Goal: Information Seeking & Learning: Learn about a topic

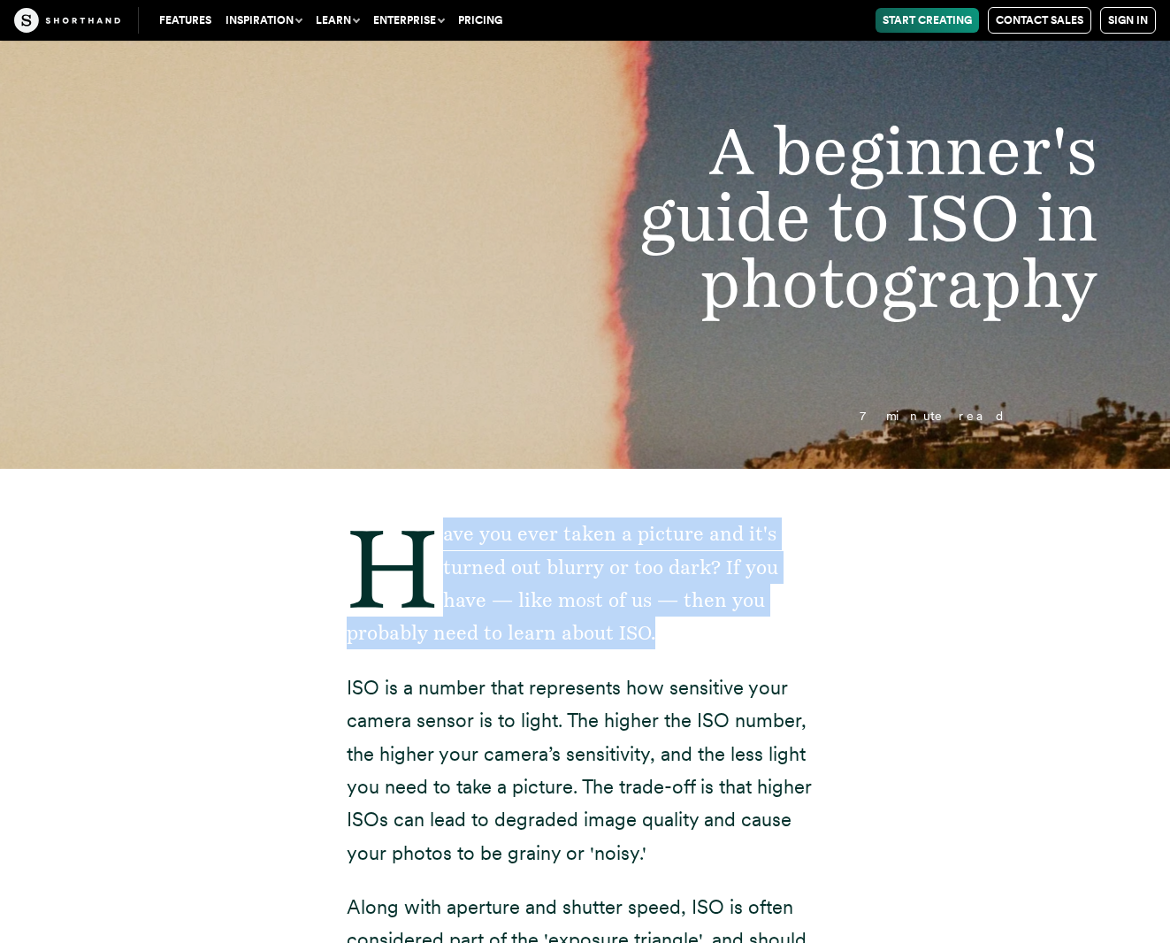
drag, startPoint x: 0, startPoint y: 0, endPoint x: 322, endPoint y: 549, distance: 636.6
drag, startPoint x: 330, startPoint y: 509, endPoint x: 601, endPoint y: 619, distance: 293.1
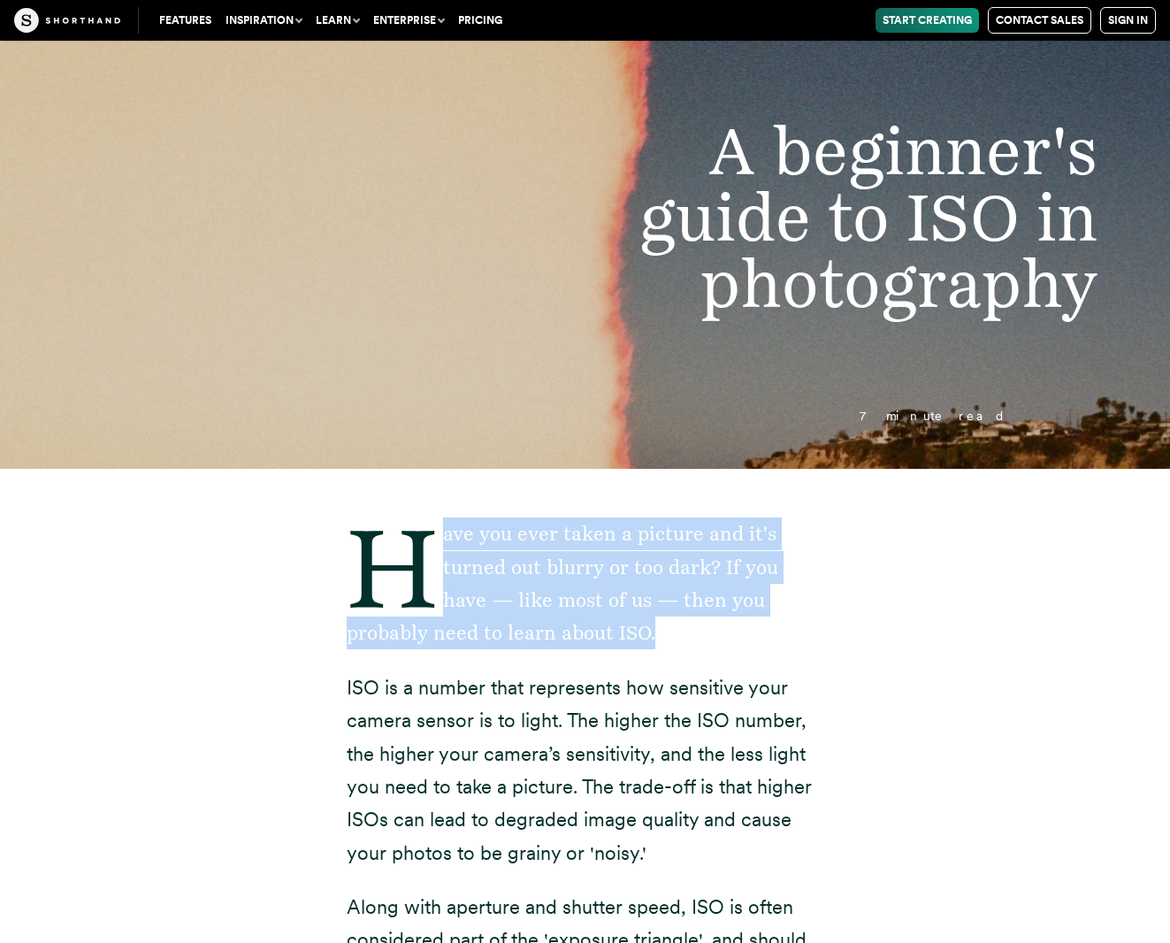
click at [601, 619] on p "Have you ever taken a picture and it's turned out blurry or too dark? If you ha…" at bounding box center [586, 583] width 478 height 133
drag, startPoint x: 601, startPoint y: 619, endPoint x: 336, endPoint y: 557, distance: 272.4
drag, startPoint x: 323, startPoint y: 503, endPoint x: 593, endPoint y: 641, distance: 303.8
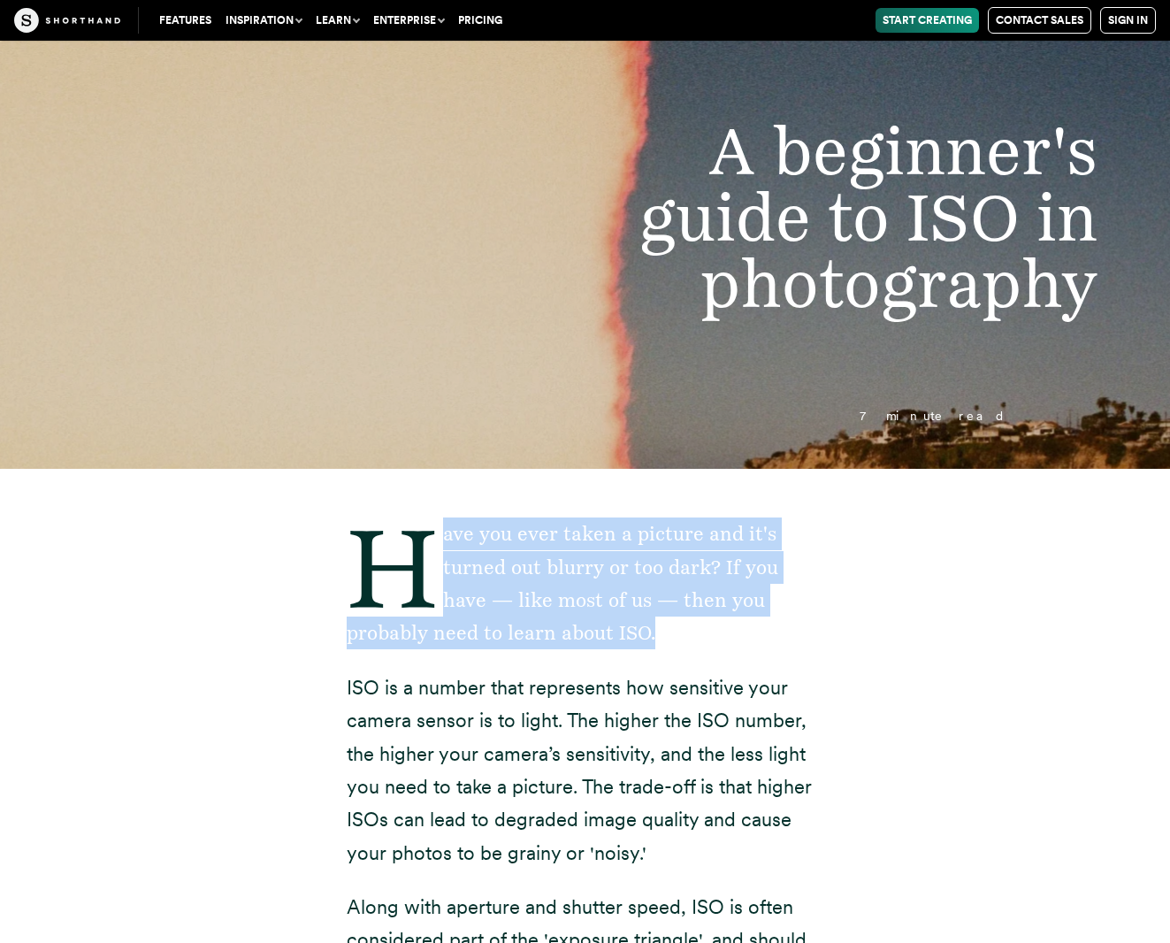
click at [593, 641] on p "Have you ever taken a picture and it's turned out blurry or too dark? If you ha…" at bounding box center [586, 583] width 478 height 133
drag, startPoint x: 593, startPoint y: 641, endPoint x: 315, endPoint y: 548, distance: 293.6
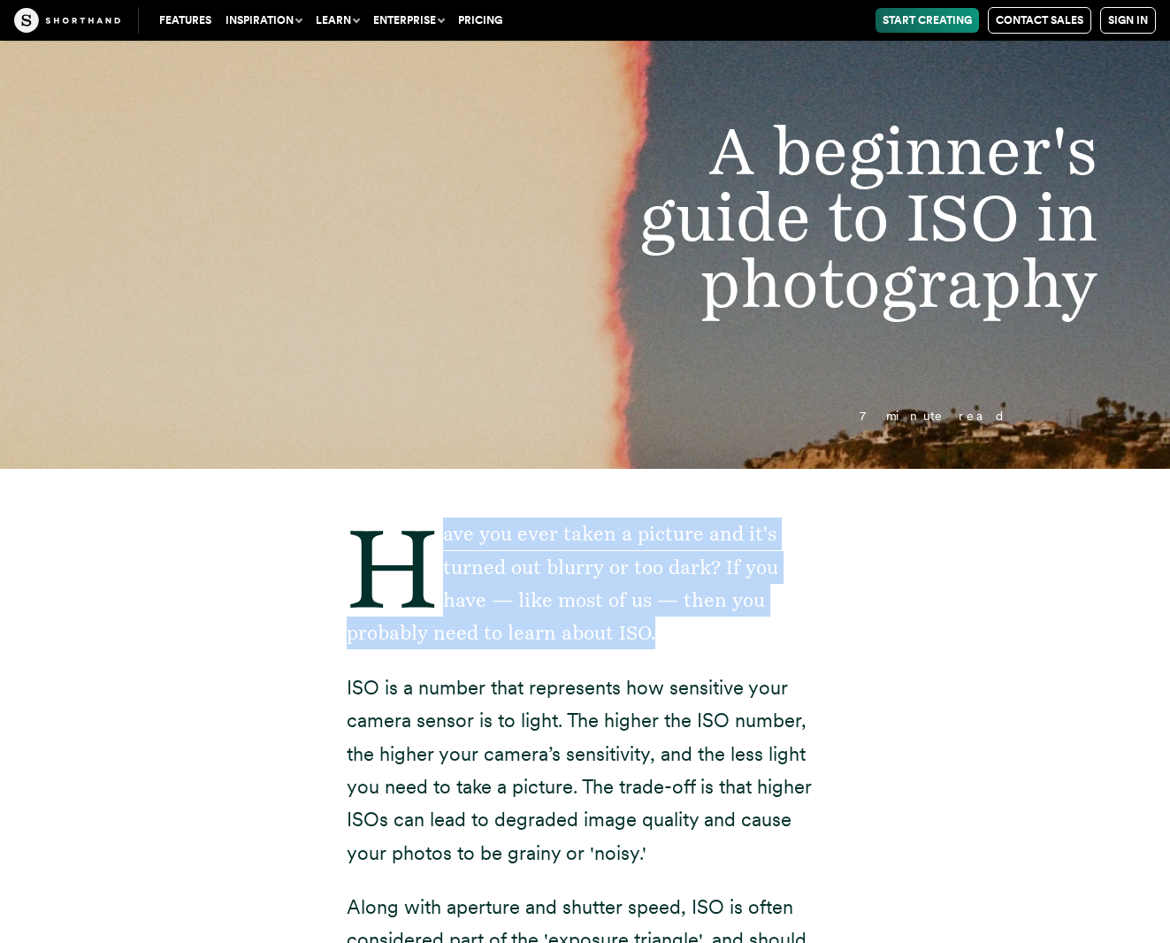
drag, startPoint x: 318, startPoint y: 535, endPoint x: 601, endPoint y: 608, distance: 292.4
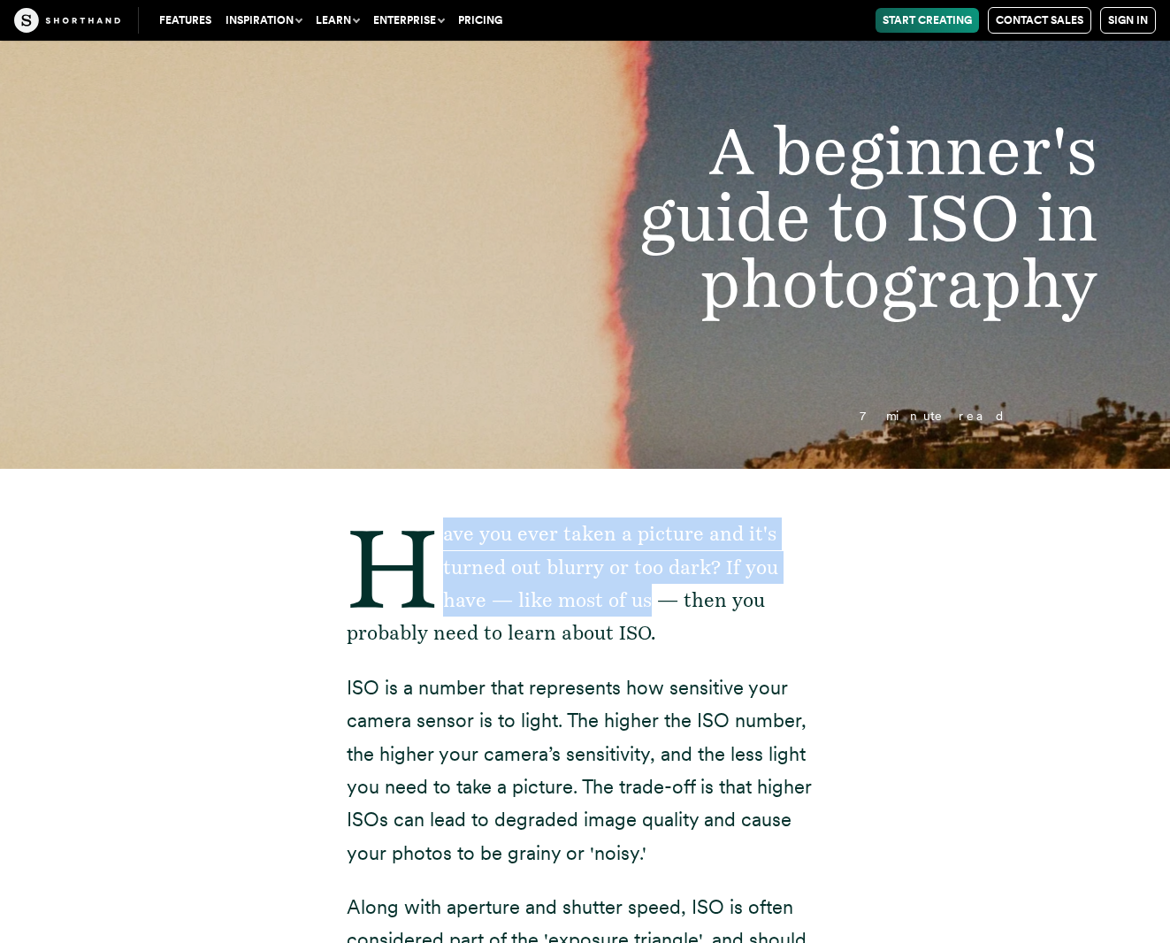
click at [601, 608] on p "Have you ever taken a picture and it's turned out blurry or too dark? If you ha…" at bounding box center [586, 583] width 478 height 133
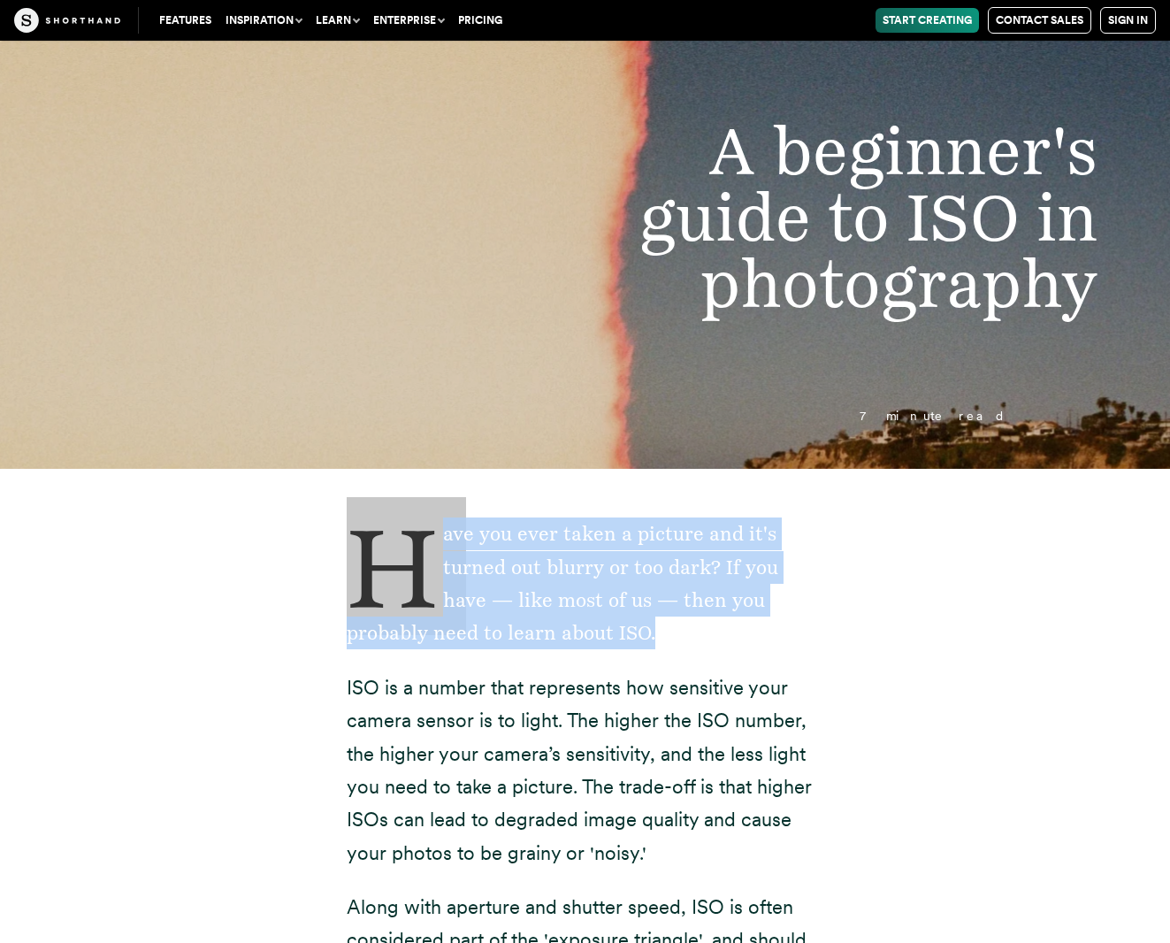
drag, startPoint x: 578, startPoint y: 635, endPoint x: 348, endPoint y: 547, distance: 247.2
click at [348, 547] on p "Have you ever taken a picture and it's turned out blurry or too dark? If you ha…" at bounding box center [586, 583] width 478 height 133
drag, startPoint x: 354, startPoint y: 547, endPoint x: 570, endPoint y: 633, distance: 232.5
click at [570, 633] on p "Have you ever taken a picture and it's turned out blurry or too dark? If you ha…" at bounding box center [586, 583] width 478 height 133
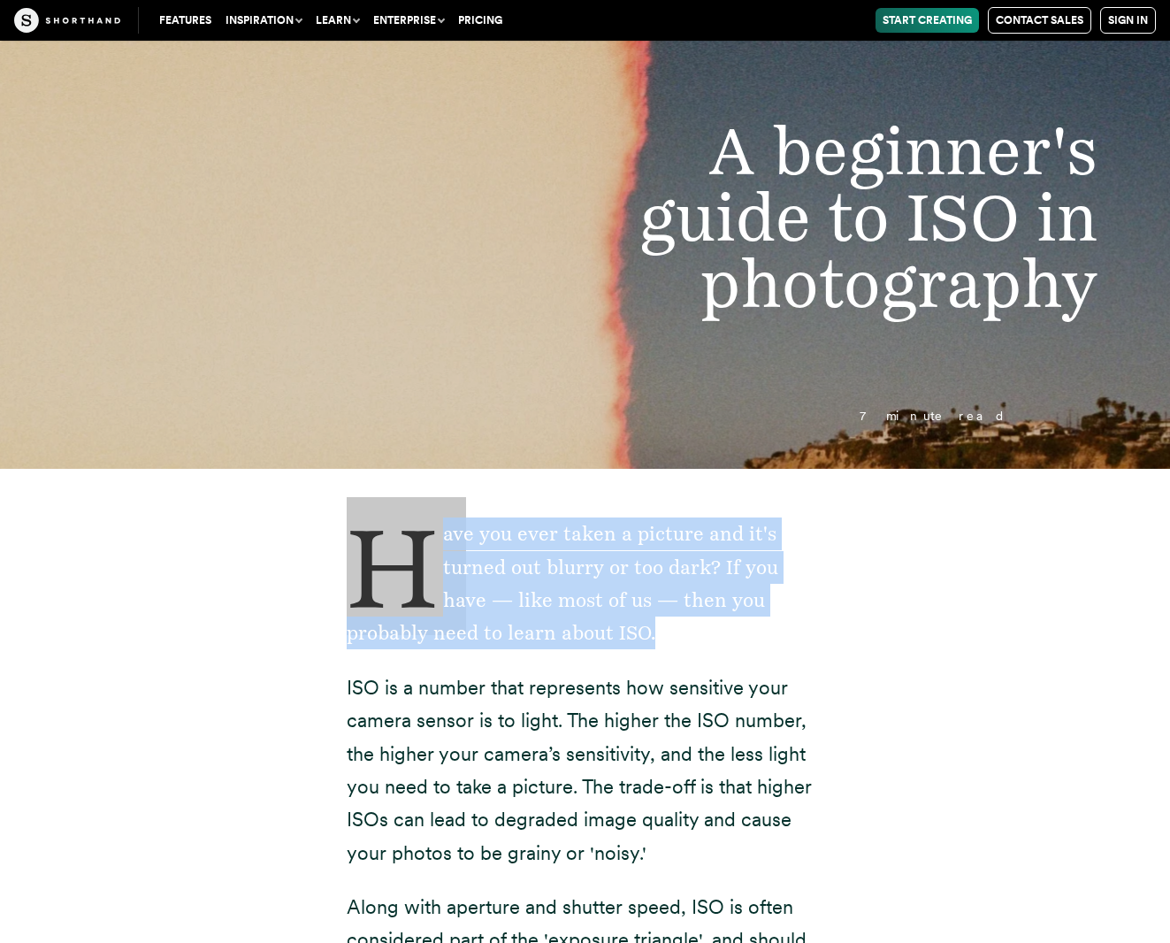
click at [570, 633] on p "Have you ever taken a picture and it's turned out blurry or too dark? If you ha…" at bounding box center [586, 583] width 478 height 133
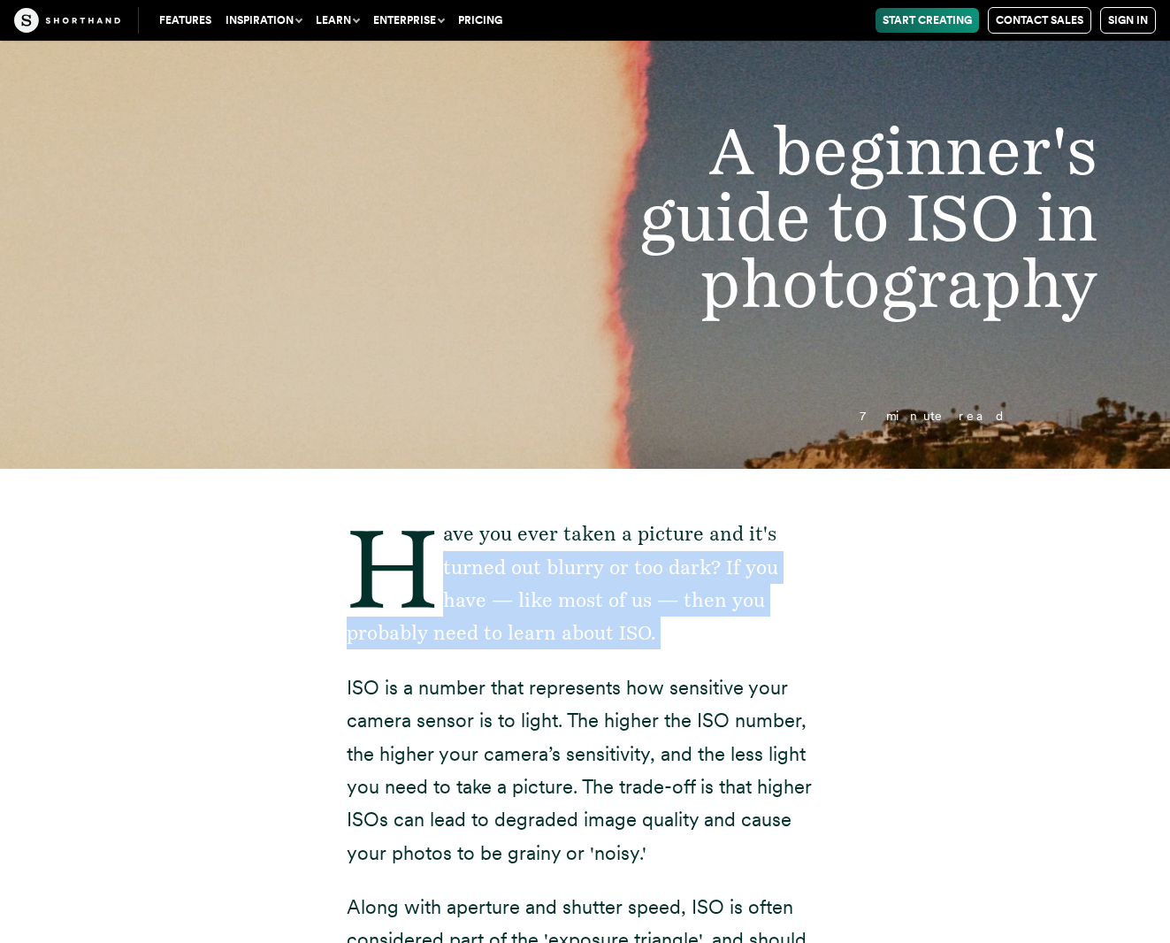
drag, startPoint x: 570, startPoint y: 633, endPoint x: 344, endPoint y: 580, distance: 231.7
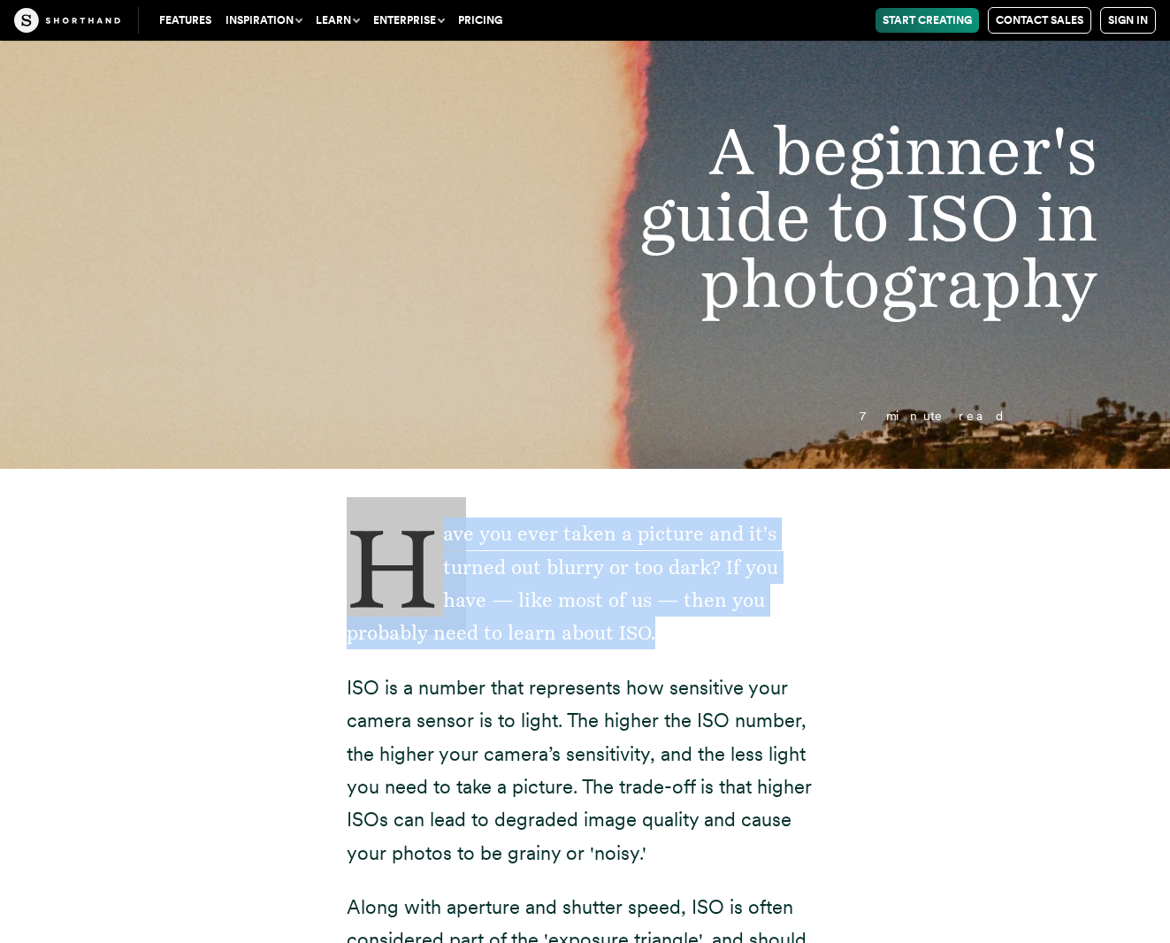
drag, startPoint x: 349, startPoint y: 542, endPoint x: 586, endPoint y: 646, distance: 258.6
click at [586, 646] on p "Have you ever taken a picture and it's turned out blurry or too dark? If you ha…" at bounding box center [586, 583] width 478 height 133
drag, startPoint x: 583, startPoint y: 632, endPoint x: 371, endPoint y: 549, distance: 227.9
click at [371, 549] on p "Have you ever taken a picture and it's turned out blurry or too dark? If you ha…" at bounding box center [586, 583] width 478 height 133
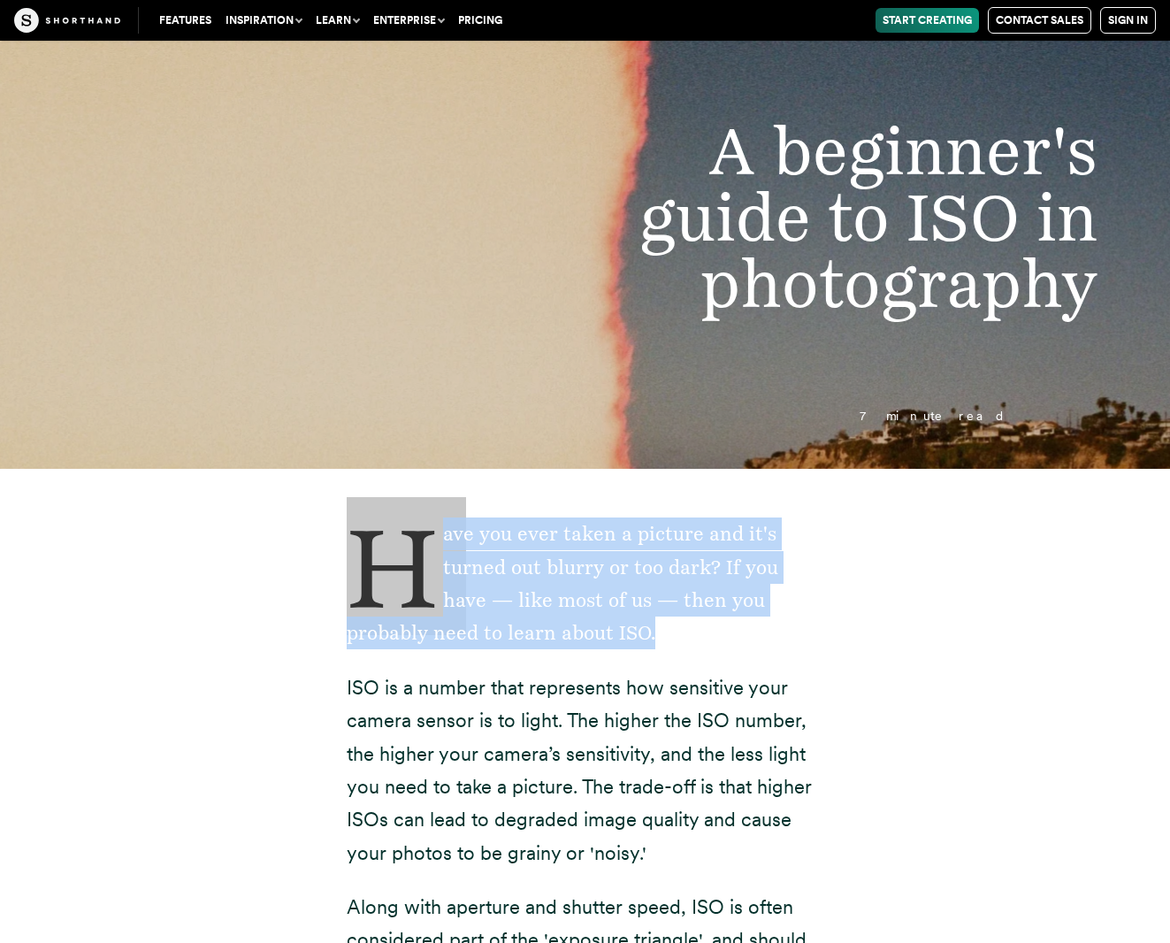
click at [371, 549] on p "Have you ever taken a picture and it's turned out blurry or too dark? If you ha…" at bounding box center [586, 583] width 478 height 133
drag, startPoint x: 328, startPoint y: 546, endPoint x: 572, endPoint y: 624, distance: 256.5
click at [572, 624] on p "Have you ever taken a picture and it's turned out blurry or too dark? If you ha…" at bounding box center [586, 583] width 478 height 133
